Goal: Information Seeking & Learning: Learn about a topic

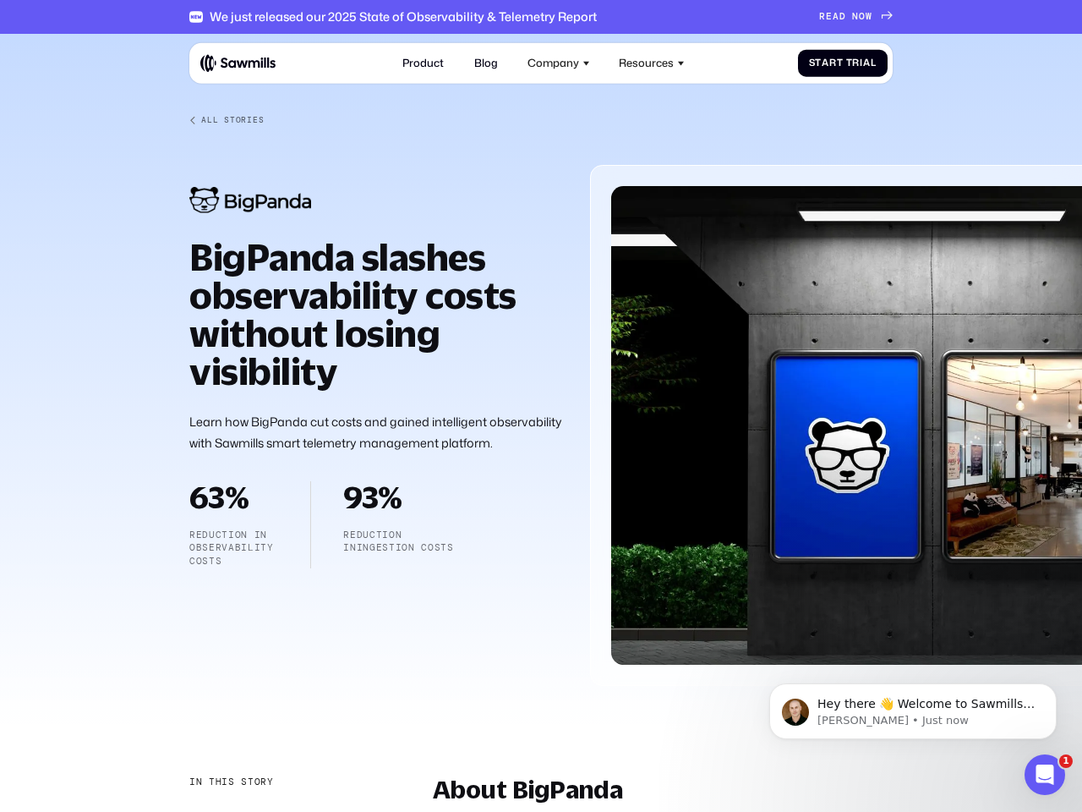
click at [559, 63] on div "Company" at bounding box center [554, 63] width 52 height 13
click at [652, 63] on div "Resources" at bounding box center [646, 63] width 55 height 13
click at [230, 782] on div "In this story" at bounding box center [231, 782] width 85 height 14
click at [277, 811] on div "About BigPanda" at bounding box center [277, 817] width 176 height 14
click at [913, 711] on span "Hey there 👋 Welcome to Sawmills. The smart telemetry management platform that s…" at bounding box center [926, 745] width 217 height 97
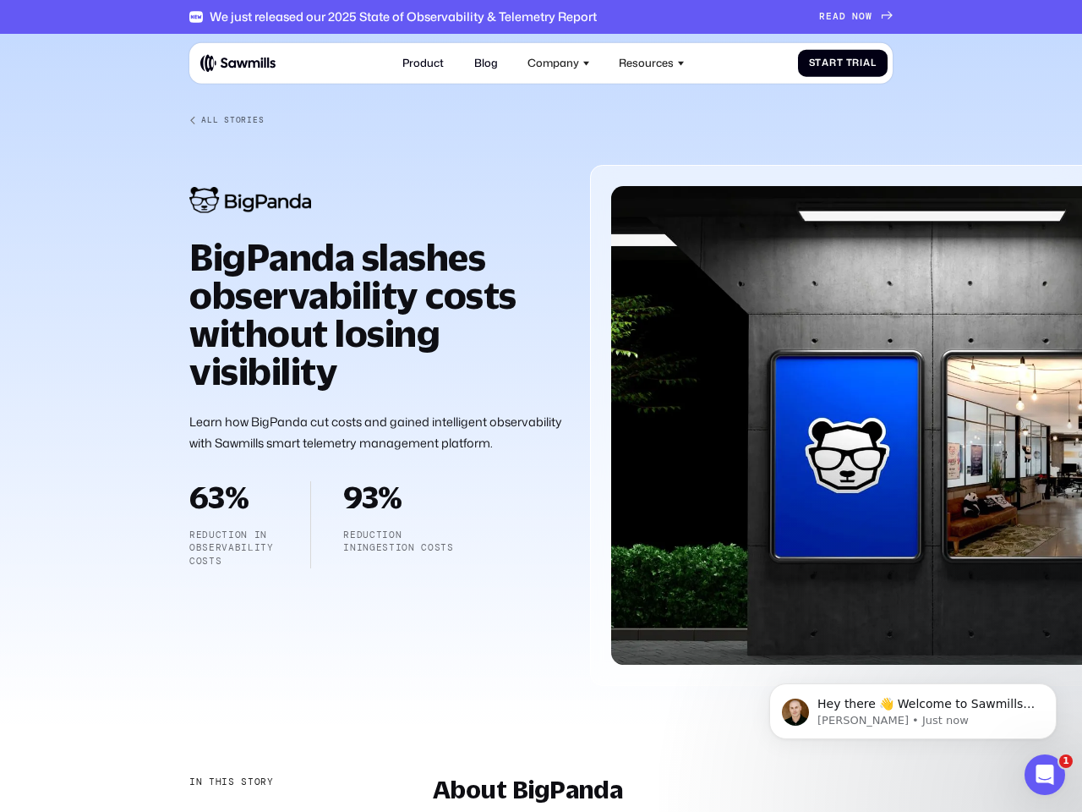
click at [1060, 688] on div at bounding box center [541, 372] width 1082 height 676
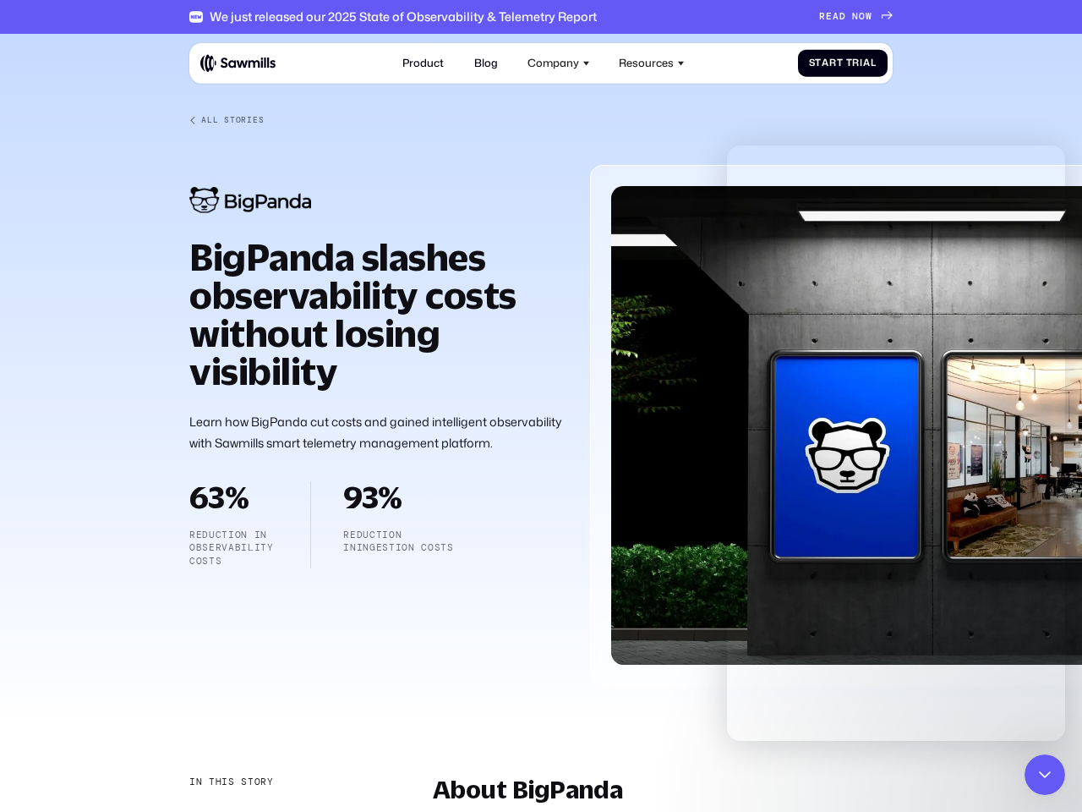
click at [1045, 775] on icon "Close Intercom Messenger" at bounding box center [1045, 774] width 20 height 20
